Goal: Task Accomplishment & Management: Use online tool/utility

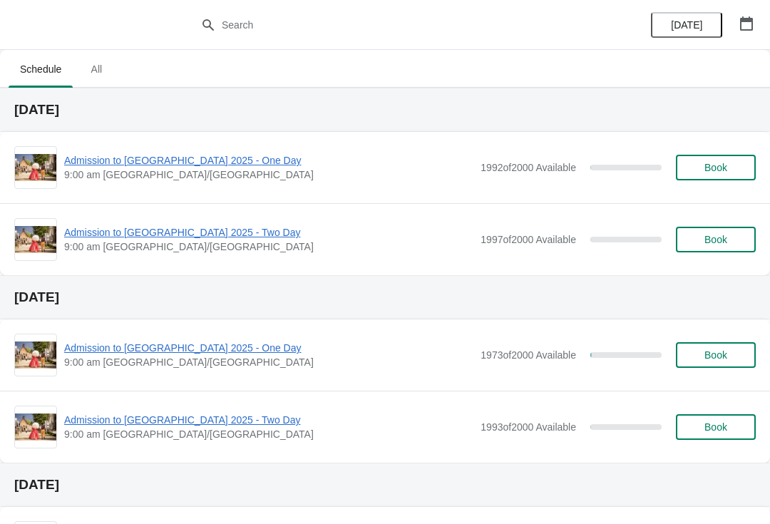
click at [205, 158] on span "Admission to [GEOGRAPHIC_DATA] 2025 - One Day" at bounding box center [268, 160] width 409 height 14
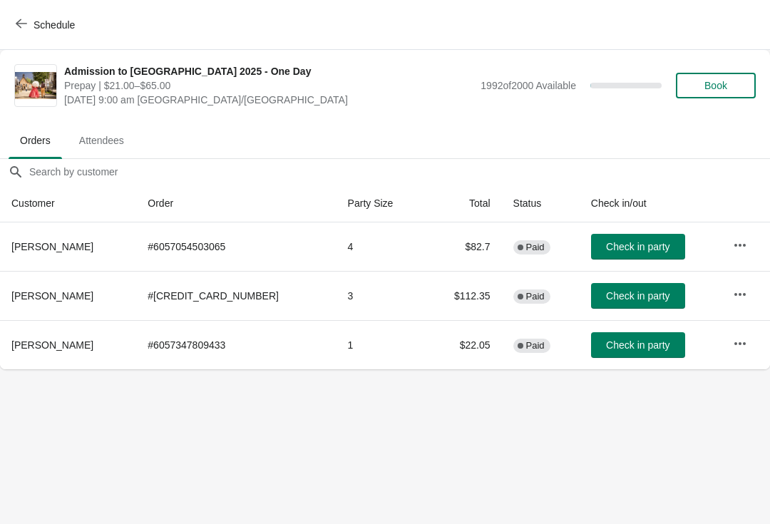
click at [51, 21] on span "Schedule" at bounding box center [53, 24] width 41 height 11
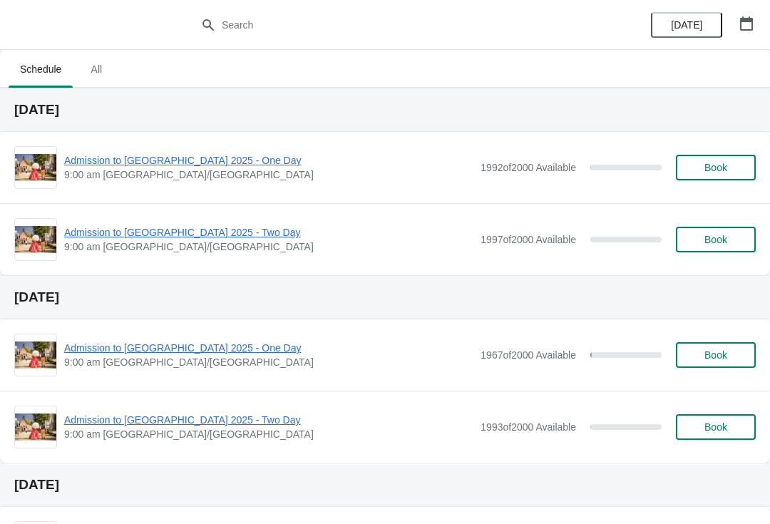
click at [200, 167] on span "Admission to [GEOGRAPHIC_DATA] 2025 - One Day" at bounding box center [268, 160] width 409 height 14
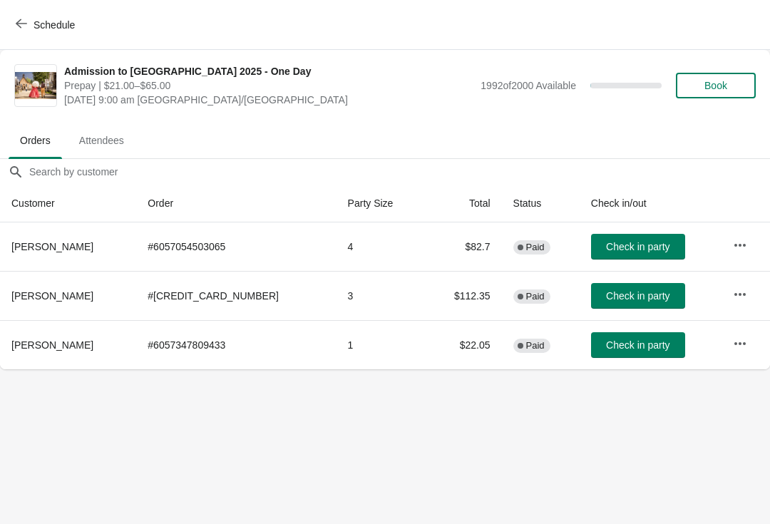
click at [606, 241] on span "Check in party" at bounding box center [637, 246] width 63 height 11
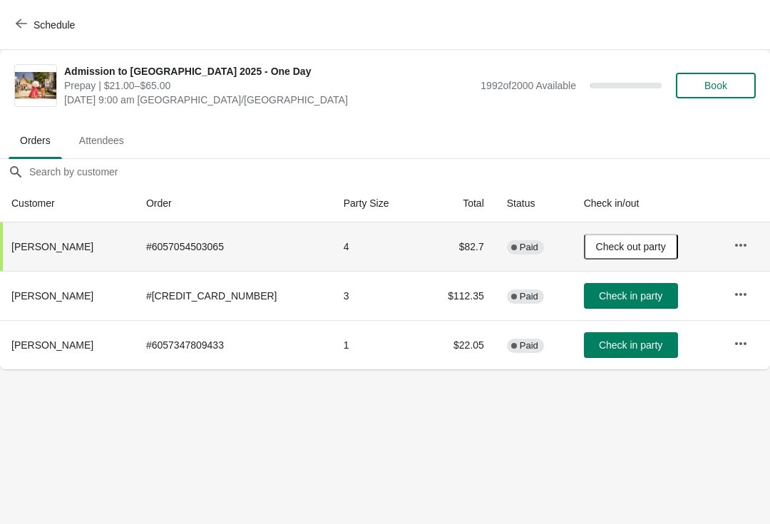
click at [53, 19] on span "Schedule" at bounding box center [53, 24] width 41 height 11
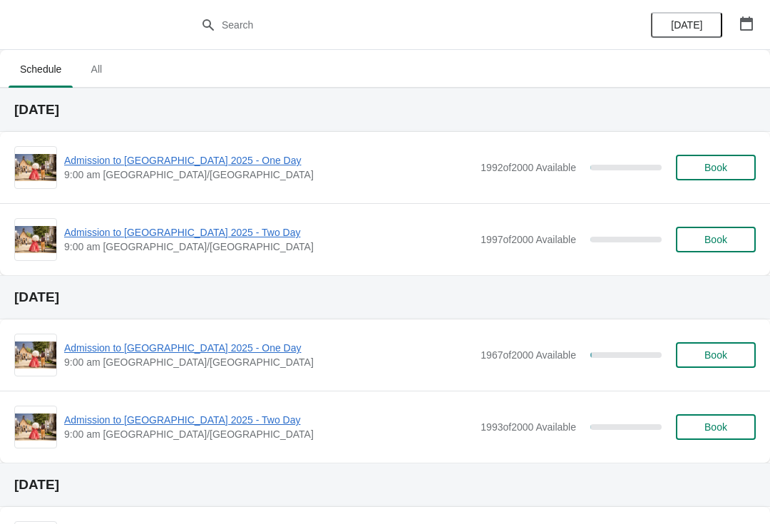
click at [166, 165] on span "Admission to [GEOGRAPHIC_DATA] 2025 - One Day" at bounding box center [268, 160] width 409 height 14
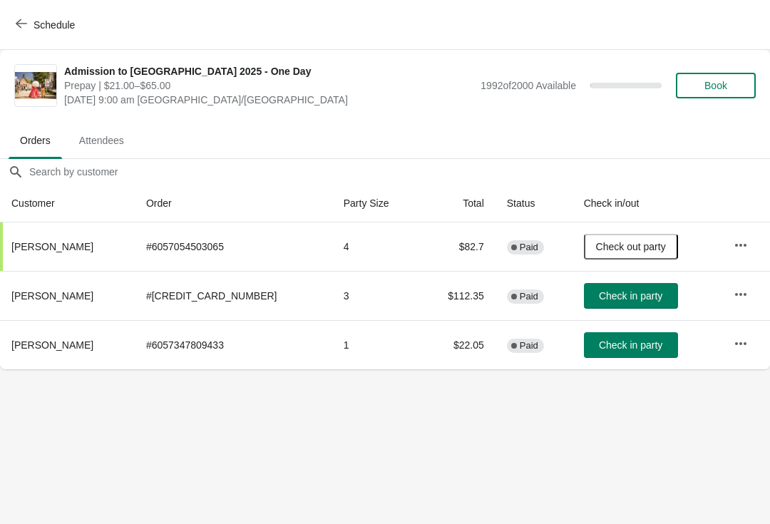
click at [608, 306] on button "Check in party" at bounding box center [631, 296] width 94 height 26
